Goal: Information Seeking & Learning: Understand process/instructions

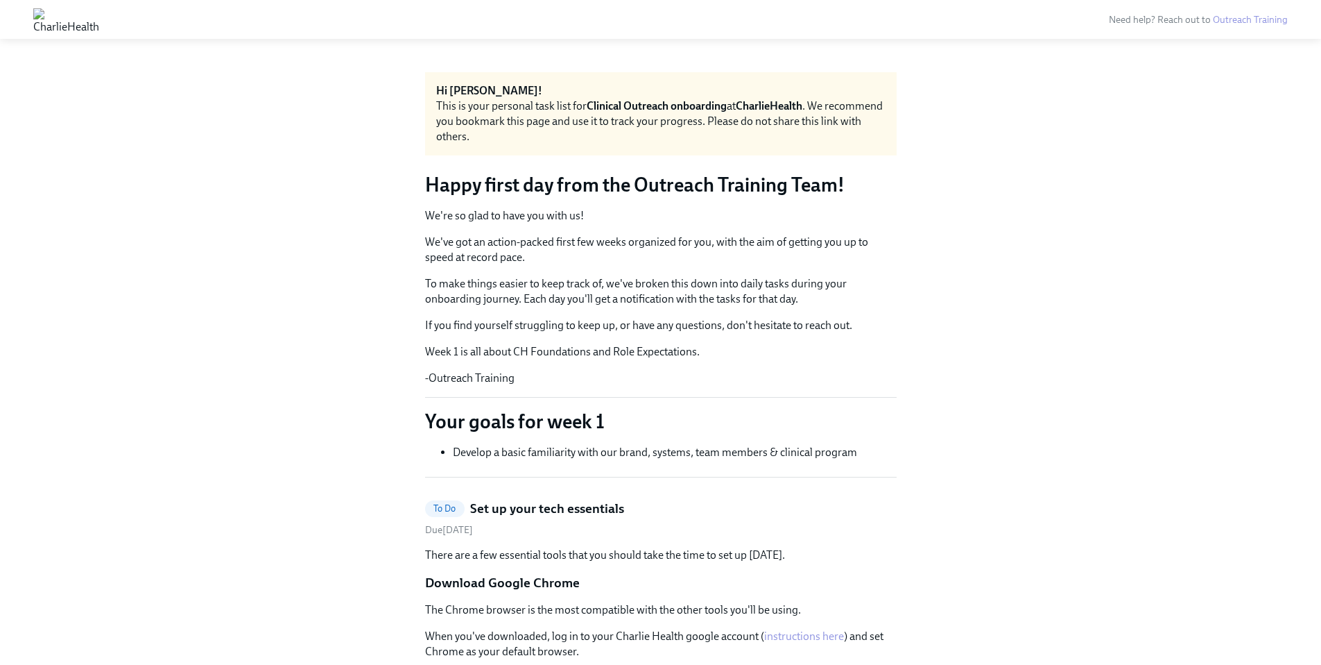
scroll to position [1998, 0]
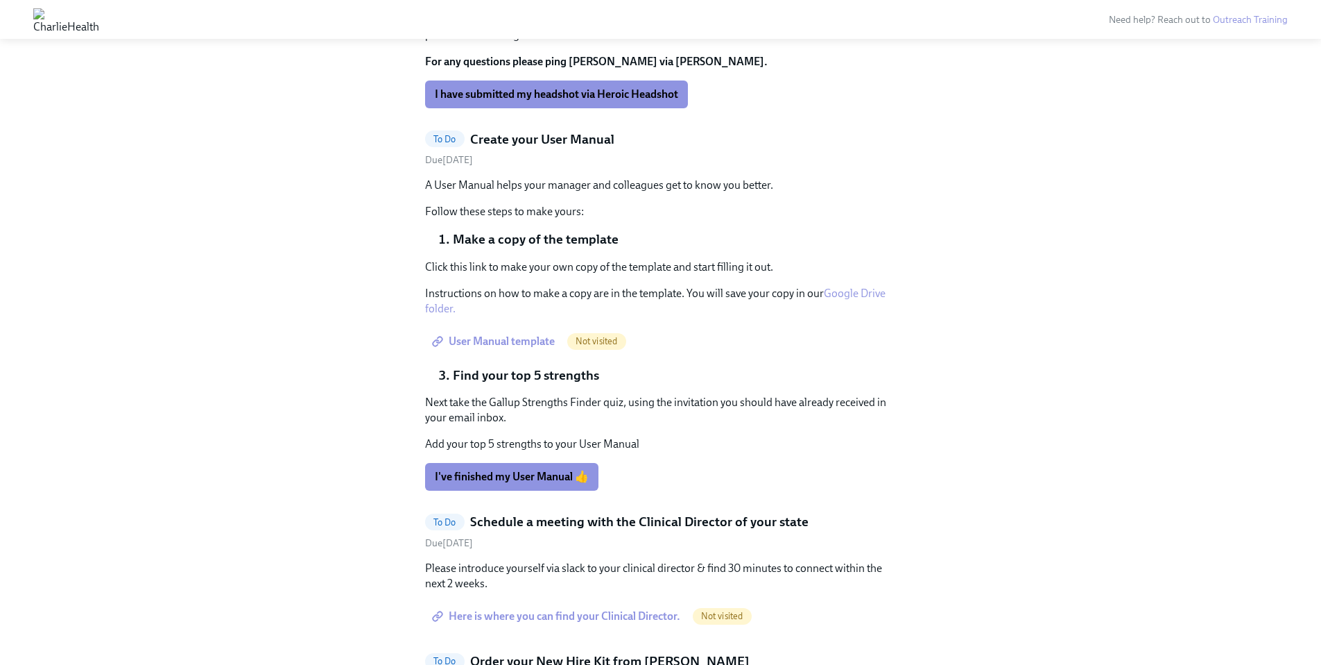
click at [946, 399] on div "Hi [PERSON_NAME]! This is your personal task list for Clinical Outreach onboard…" at bounding box center [660, 272] width 1255 height 4397
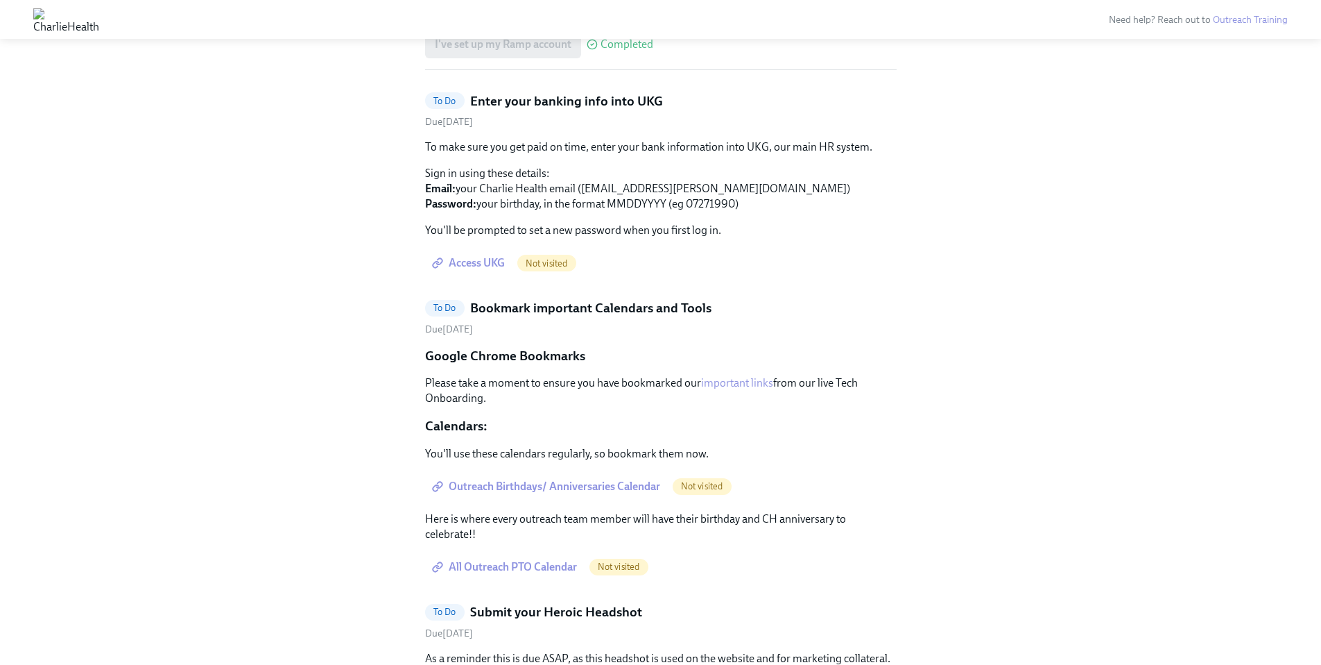
scroll to position [1364, 0]
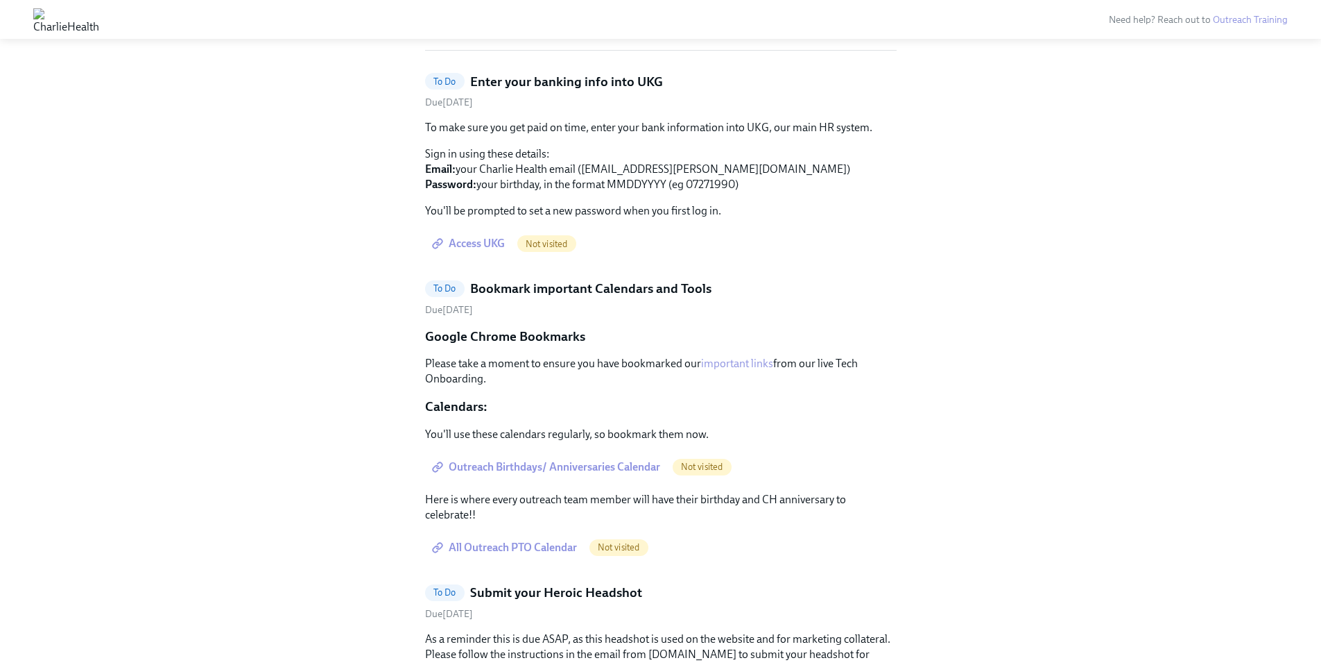
click at [586, 474] on span "Outreach Birthdays/ Anniversaries Calendar" at bounding box center [547, 467] width 225 height 14
click at [560, 554] on span "All Outreach PTO Calendar" at bounding box center [506, 547] width 142 height 14
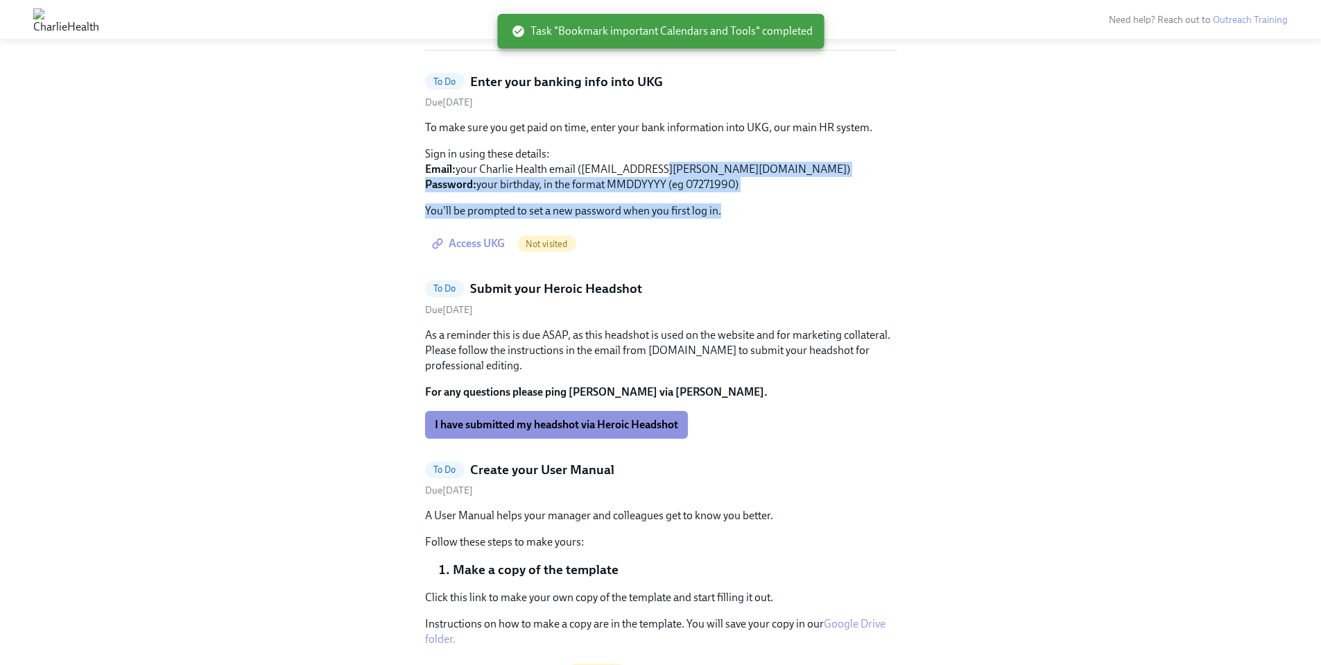
drag, startPoint x: 755, startPoint y: 221, endPoint x: 779, endPoint y: 215, distance: 24.4
click at [781, 219] on div "To make sure you get paid on time, enter your bank information into UKG, our ma…" at bounding box center [661, 169] width 472 height 99
click at [803, 237] on div "To make sure you get paid on time, enter your bank information into UKG, our ma…" at bounding box center [661, 188] width 472 height 137
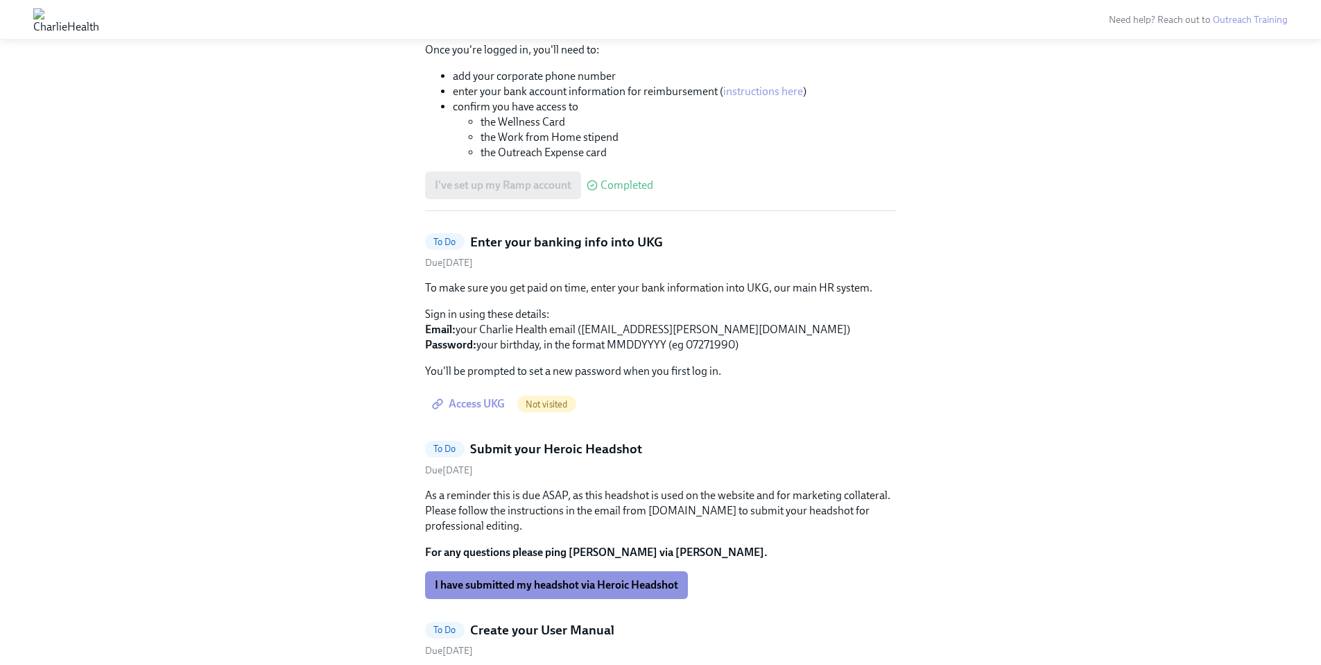
scroll to position [1180, 0]
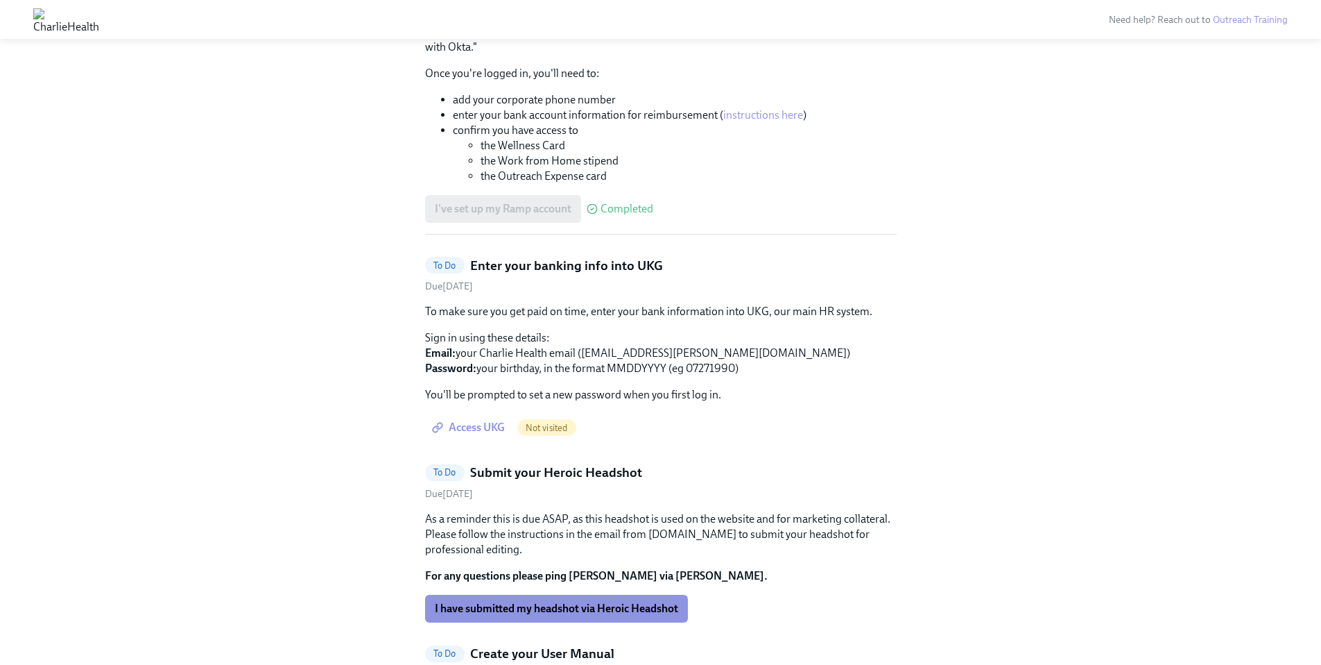
click at [494, 434] on span "Access UKG" at bounding box center [470, 427] width 70 height 14
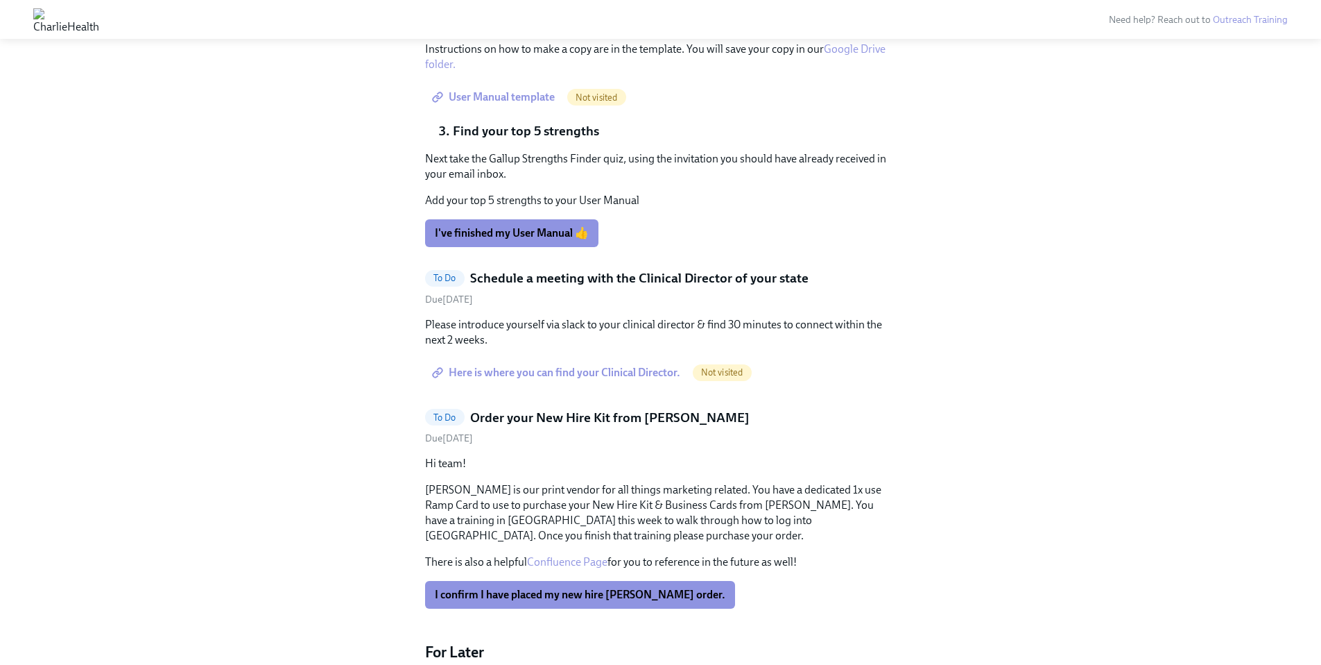
scroll to position [1729, 0]
click at [634, 381] on span "Here is where you can find your Clinical Director." at bounding box center [558, 374] width 246 height 14
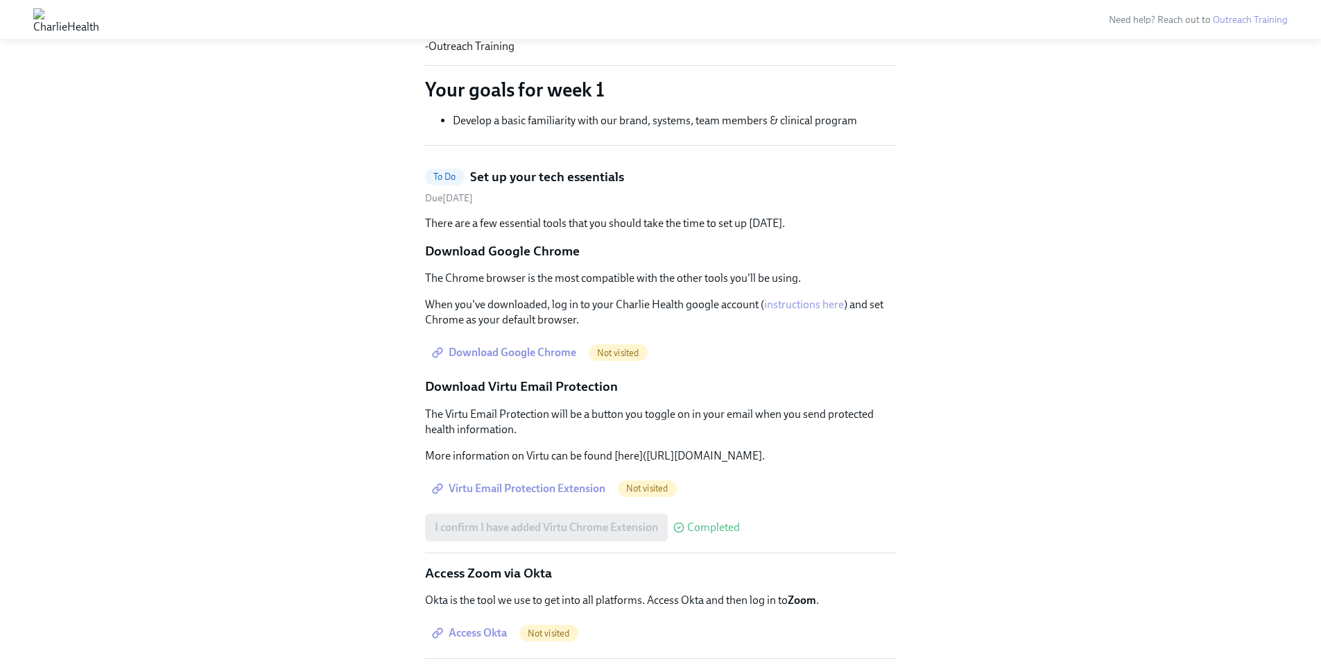
scroll to position [0, 0]
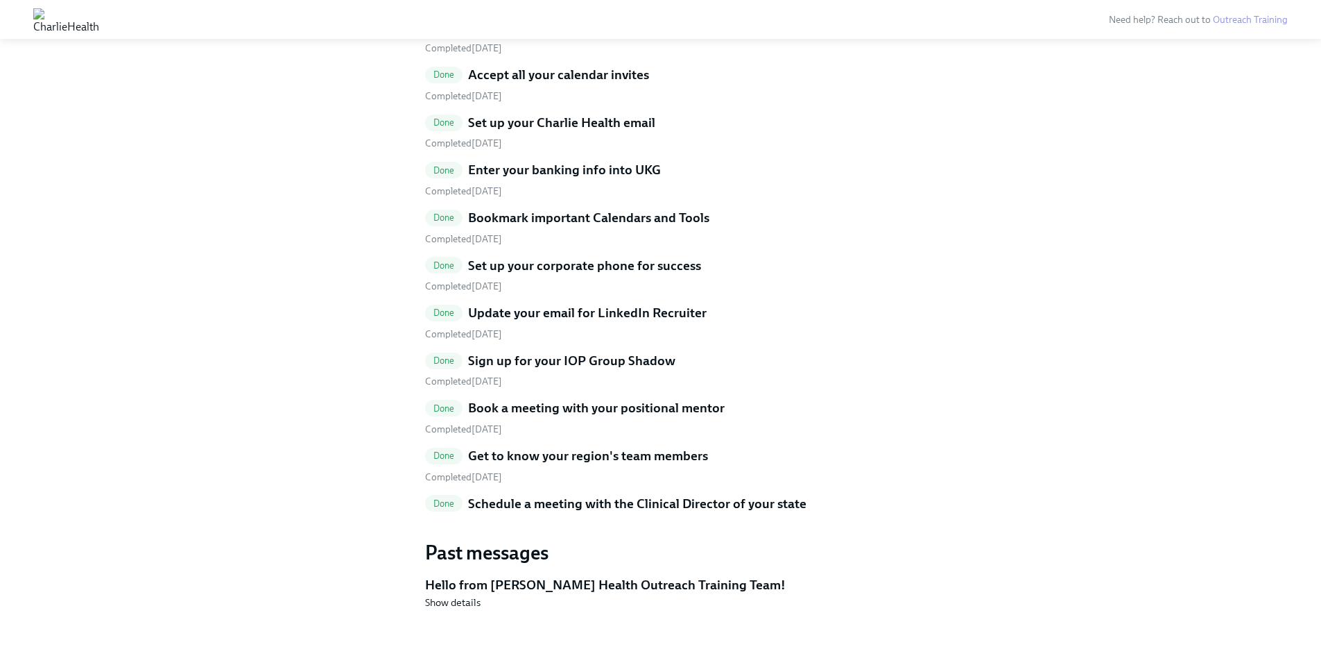
scroll to position [3333, 0]
click at [530, 508] on h5 "Schedule a meeting with the Clinical Director of your state" at bounding box center [637, 504] width 339 height 18
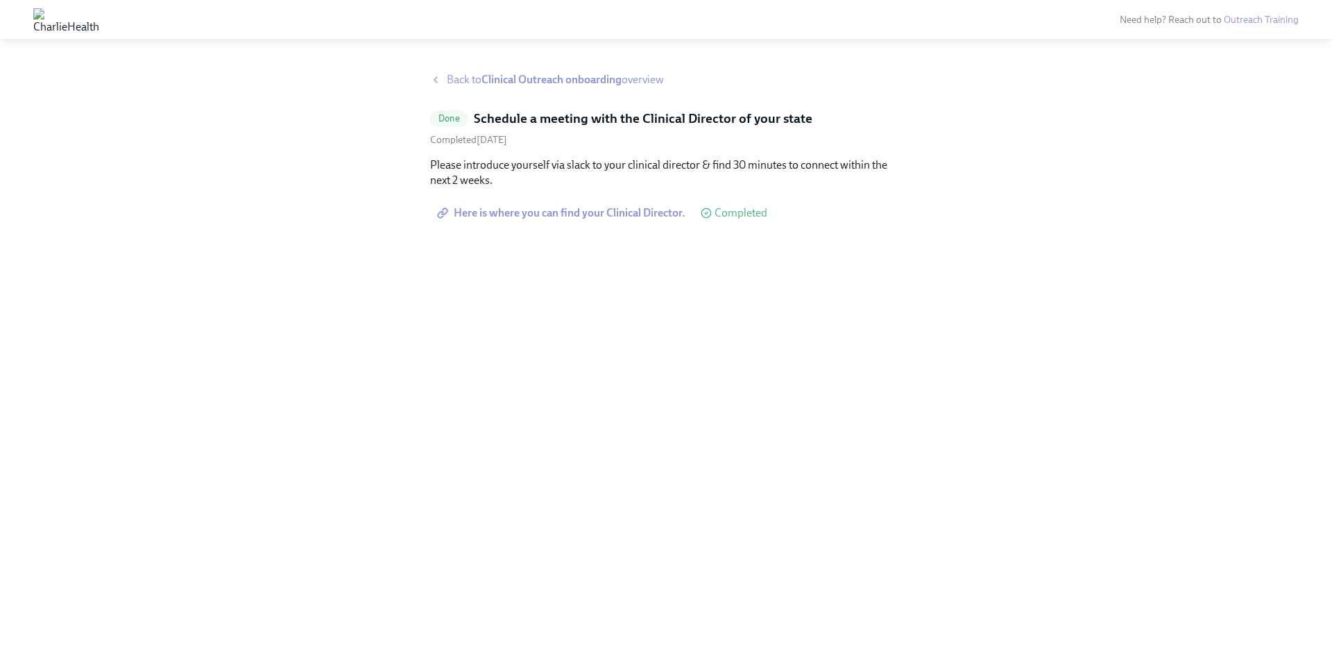
click at [523, 72] on span "Back to Clinical Outreach onboarding overview" at bounding box center [555, 79] width 217 height 15
